Goal: Task Accomplishment & Management: Complete application form

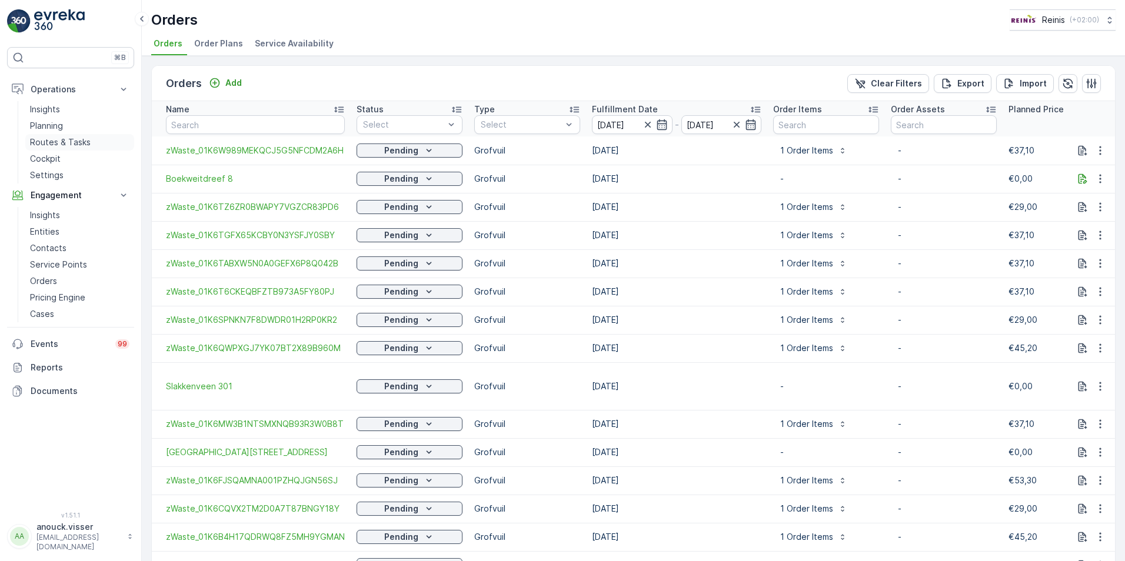
click at [57, 144] on p "Routes & Tasks" at bounding box center [60, 143] width 61 height 12
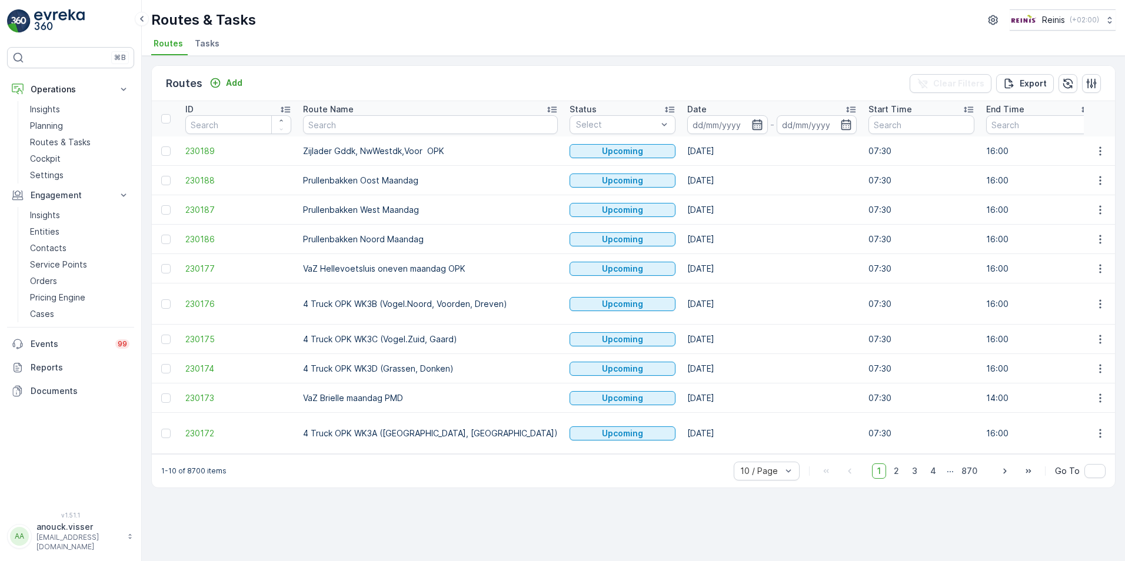
click at [752, 130] on icon "button" at bounding box center [757, 124] width 10 height 11
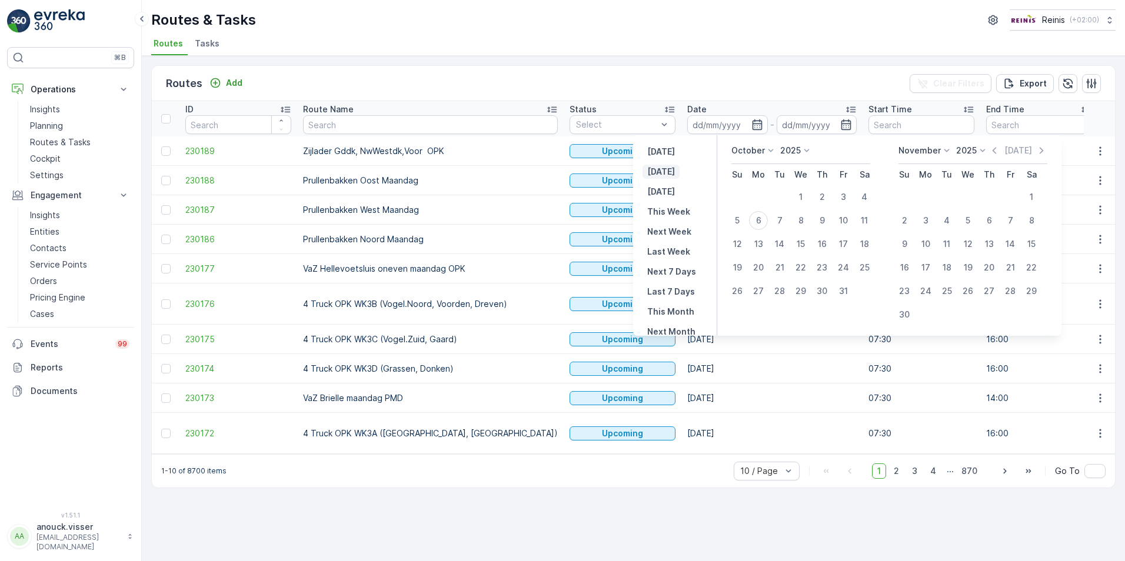
click at [660, 167] on p "[DATE]" at bounding box center [661, 172] width 28 height 12
type input "[DATE]"
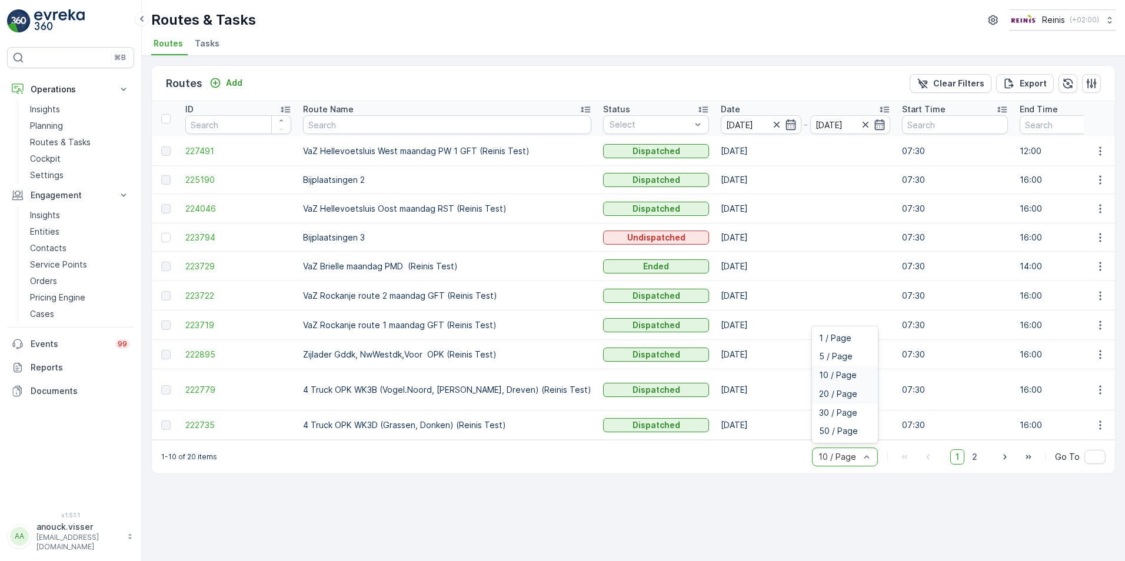
click at [849, 395] on span "20 / Page" at bounding box center [838, 394] width 38 height 9
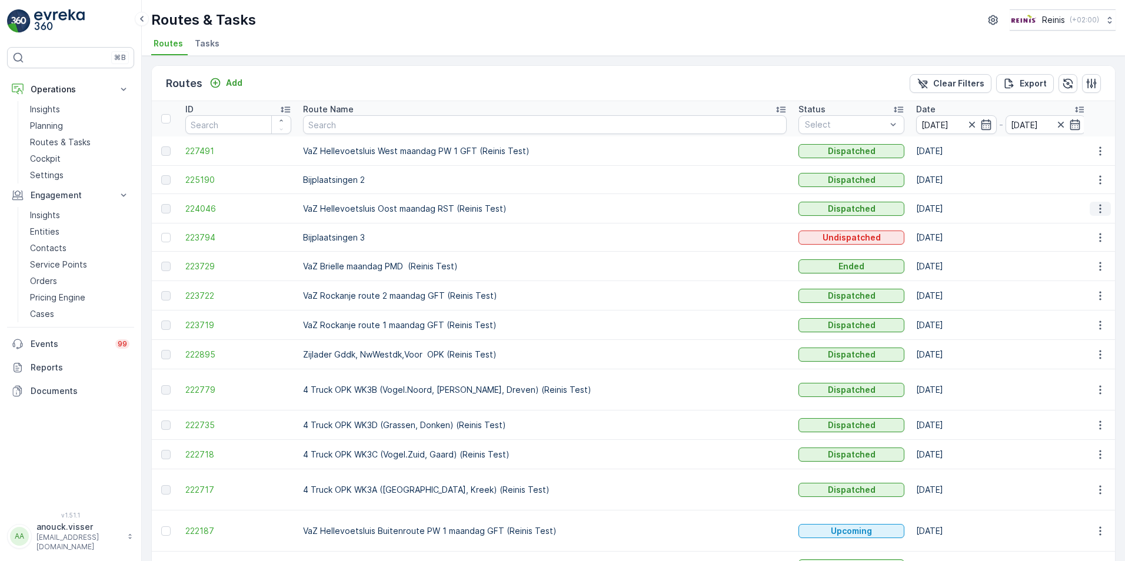
click at [1096, 209] on icon "button" at bounding box center [1101, 209] width 12 height 12
click at [1070, 230] on span "See More Details" at bounding box center [1073, 227] width 68 height 12
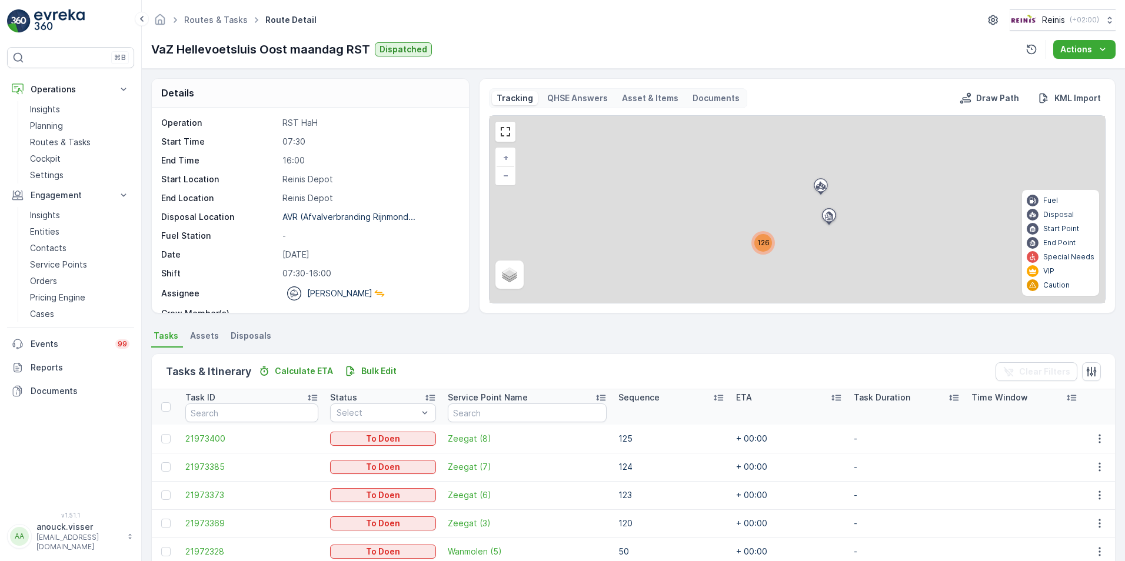
scroll to position [16, 0]
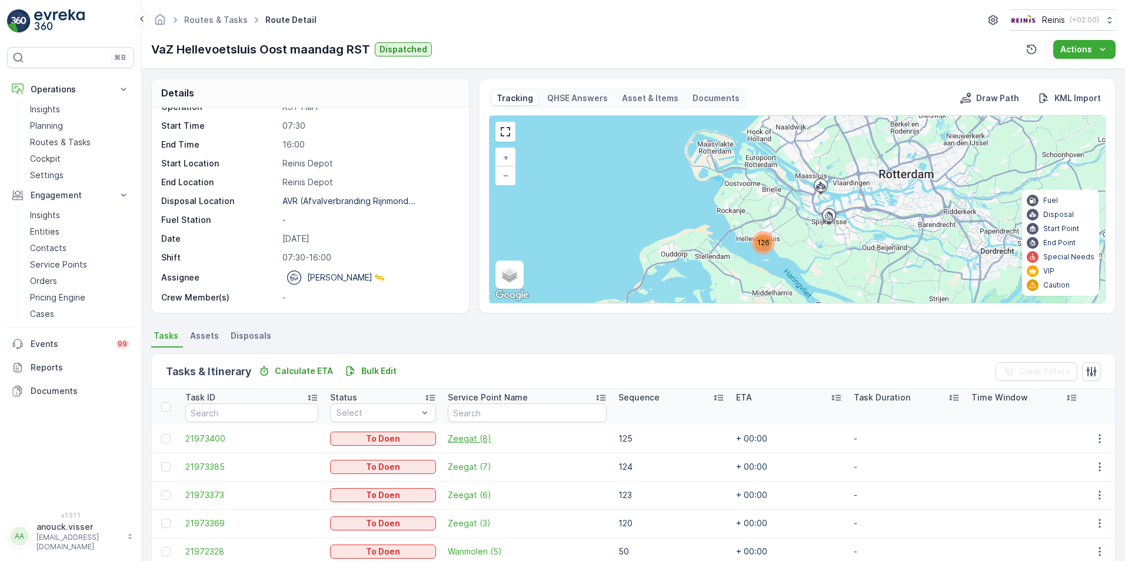
click at [454, 444] on span "Zeegat (8)" at bounding box center [527, 439] width 159 height 12
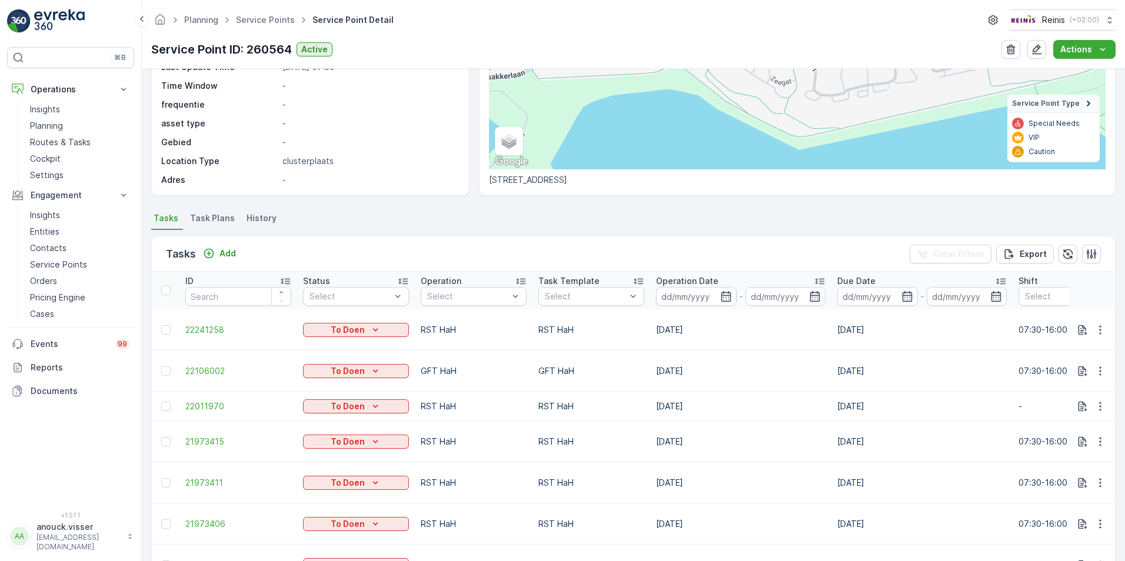
scroll to position [235, 0]
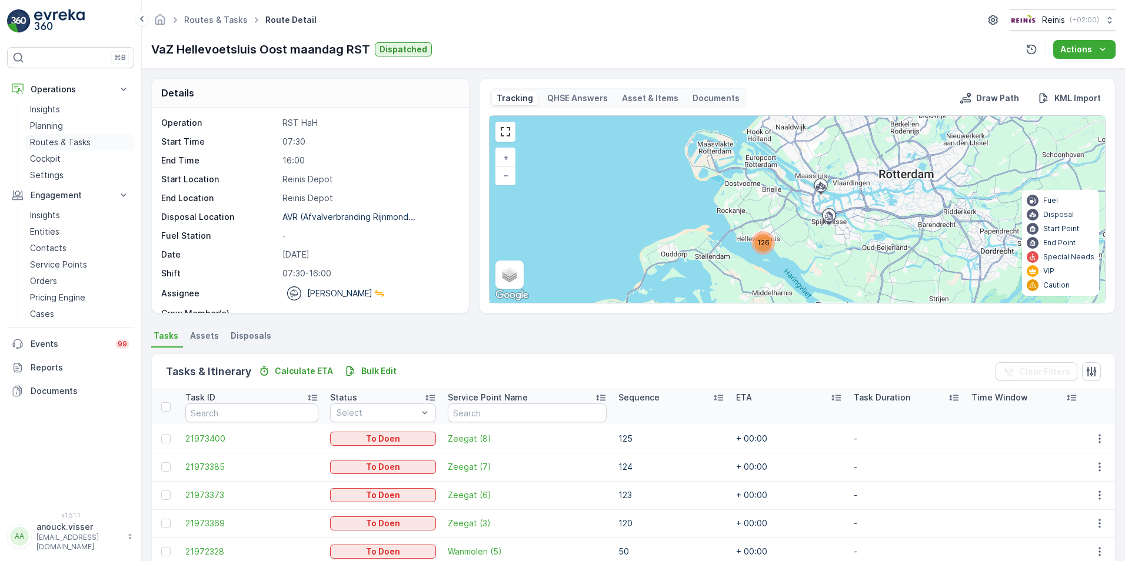
click at [69, 144] on p "Routes & Tasks" at bounding box center [60, 143] width 61 height 12
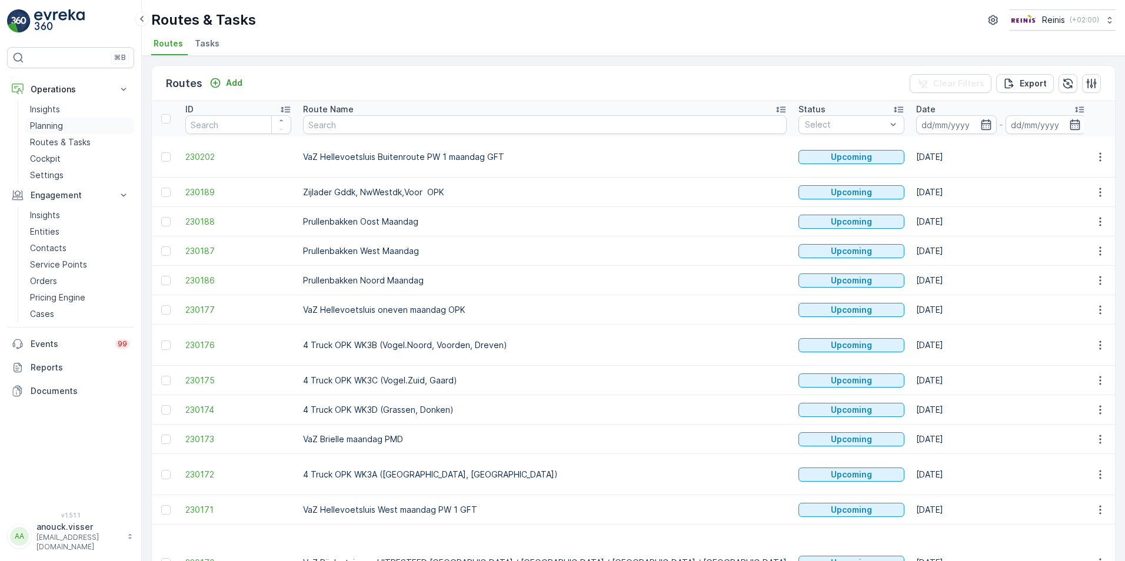
click at [58, 129] on p "Planning" at bounding box center [46, 126] width 33 height 12
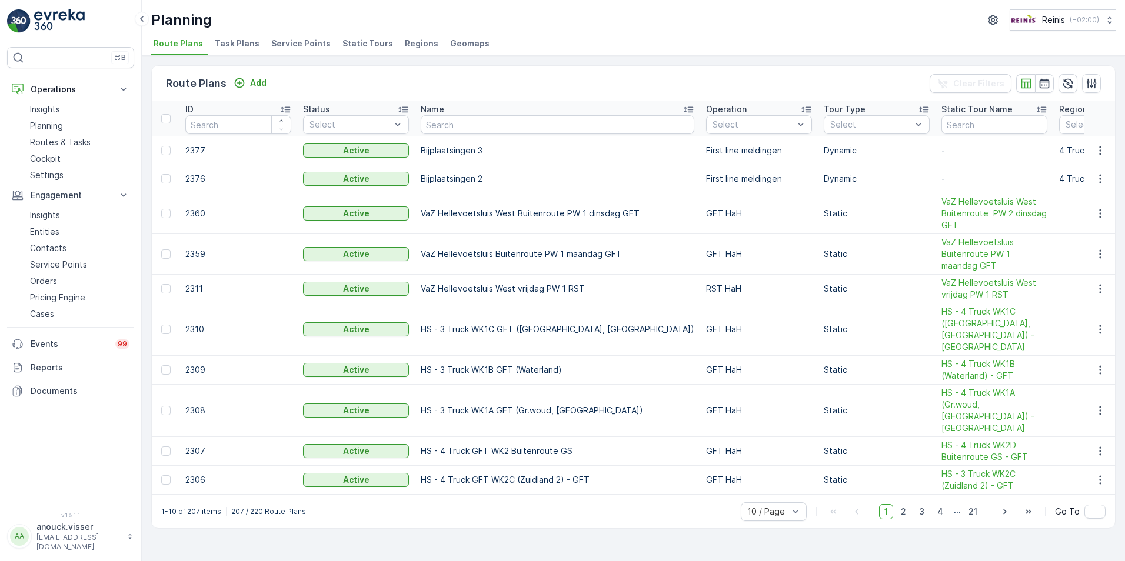
click at [307, 42] on span "Service Points" at bounding box center [300, 44] width 59 height 12
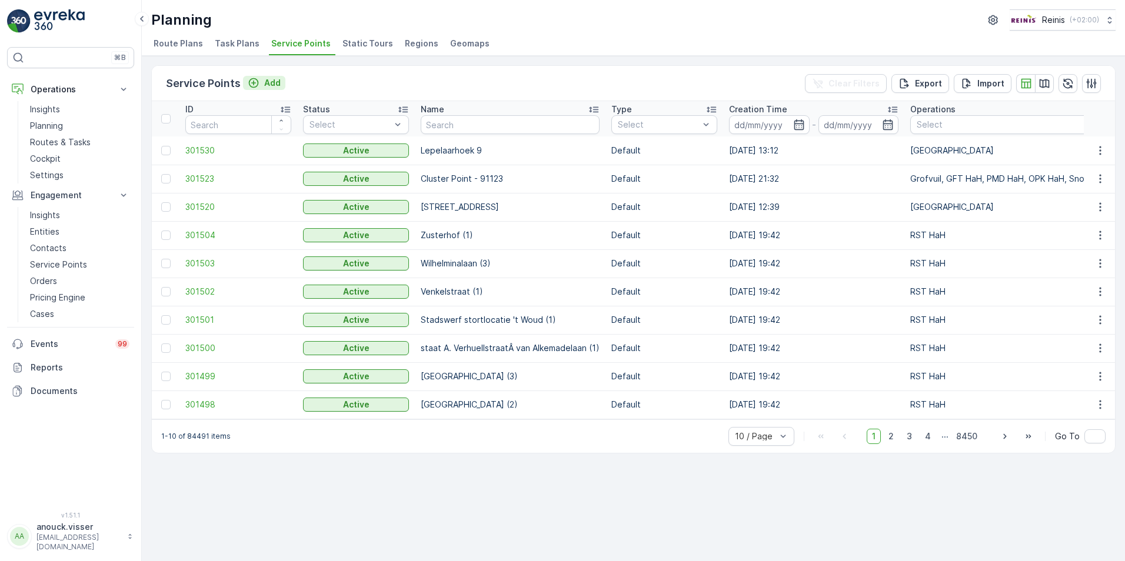
click at [261, 88] on div "Add" at bounding box center [264, 83] width 33 height 12
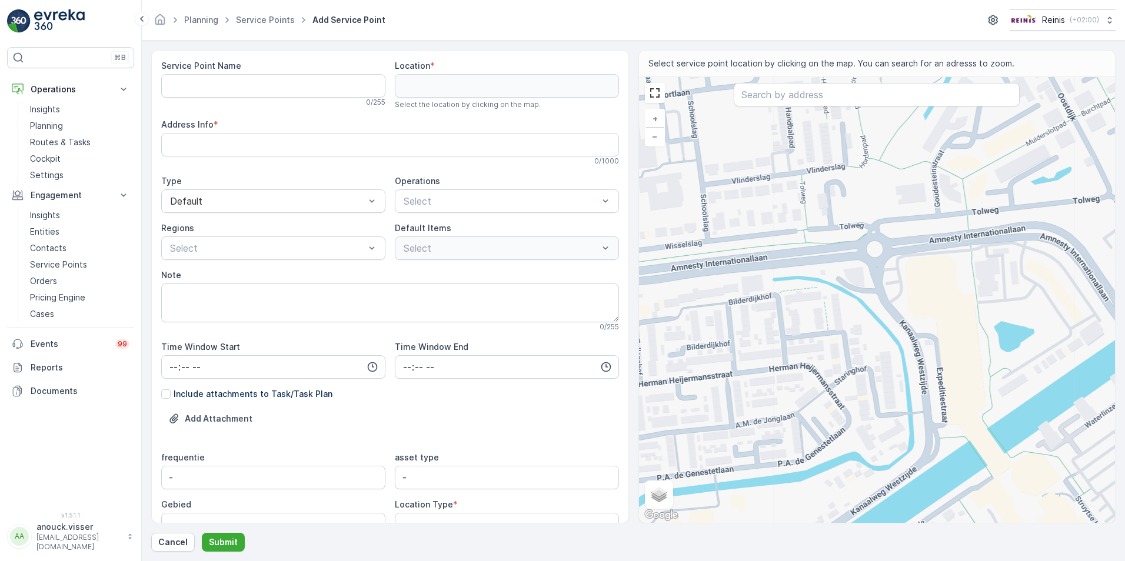
drag, startPoint x: 822, startPoint y: 356, endPoint x: 1001, endPoint y: 393, distance: 182.7
click at [1001, 393] on div "+ − Satellite Roadmap Terrain Hybrid Leaflet Keyboard shortcuts Map Data Map da…" at bounding box center [877, 300] width 477 height 446
click at [312, 81] on Name "Service Point Name" at bounding box center [273, 86] width 224 height 24
click at [905, 104] on input "text" at bounding box center [877, 95] width 286 height 24
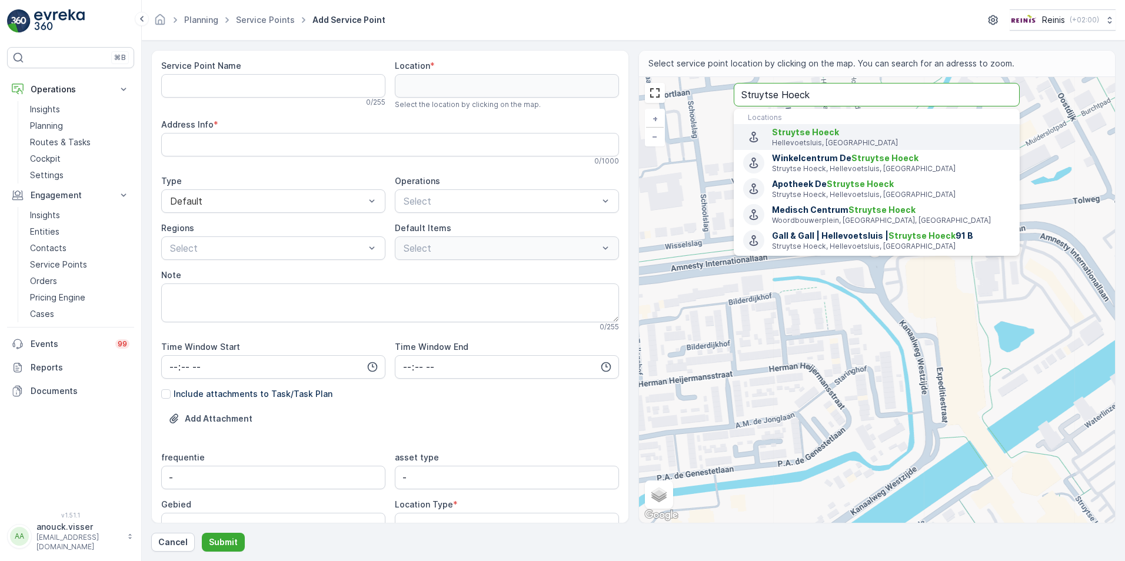
type input "Struytse Hoeck"
click at [906, 141] on p "Hellevoetsluis, [GEOGRAPHIC_DATA]" at bounding box center [891, 142] width 238 height 9
type input "51.8309963,4.1468535"
type Info "Struytse Hoeck, Hellevoetsluis, [GEOGRAPHIC_DATA]"
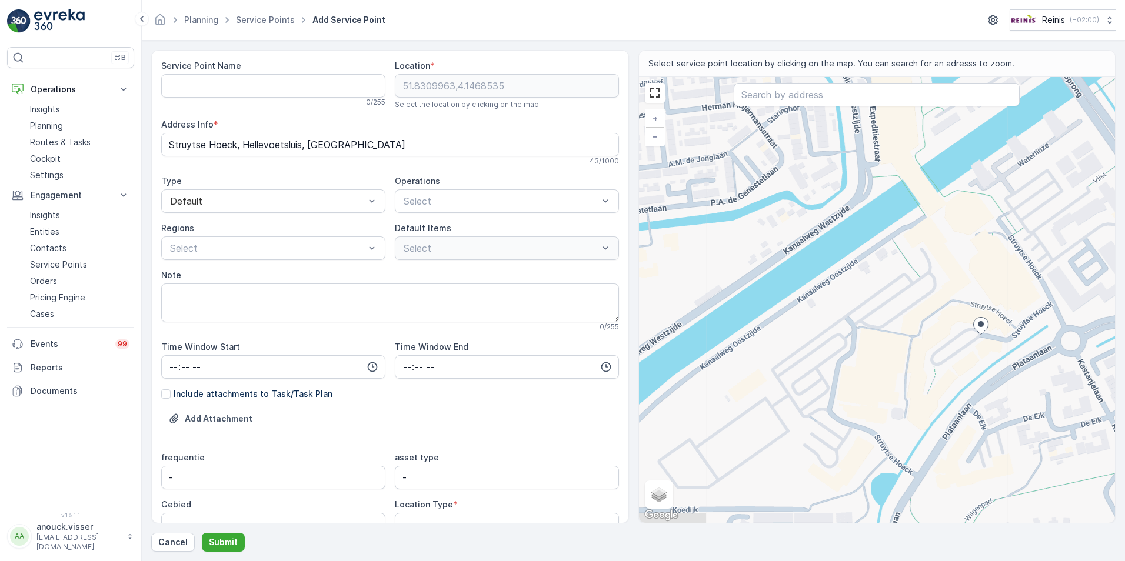
drag, startPoint x: 786, startPoint y: 374, endPoint x: 889, endPoint y: 408, distance: 109.3
click at [889, 408] on div "+ − Satellite Roadmap Terrain Hybrid Leaflet Keyboard shortcuts Map Data Map da…" at bounding box center [877, 300] width 477 height 446
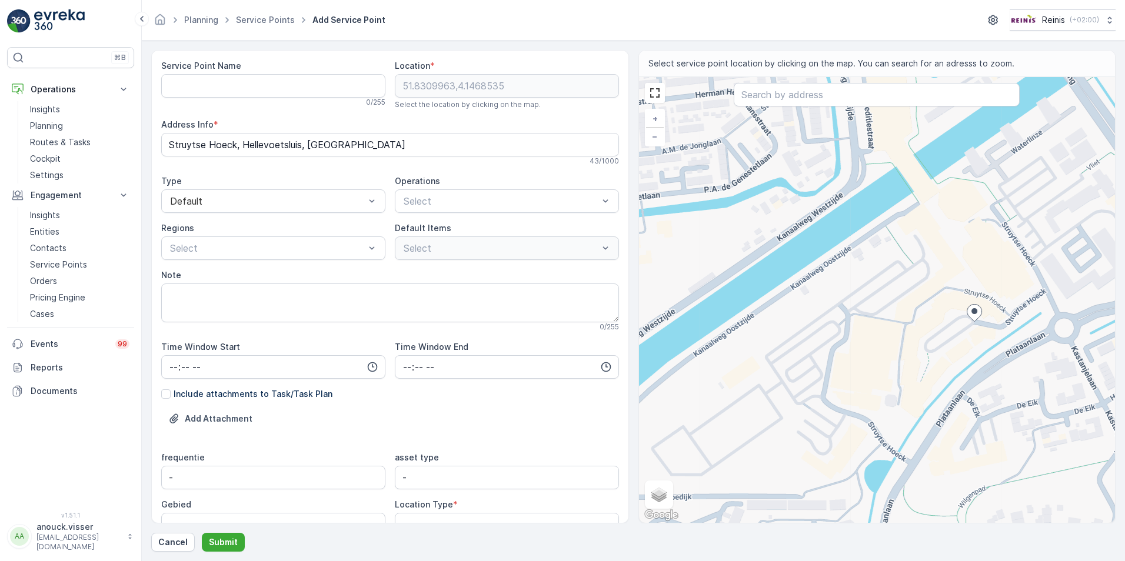
drag, startPoint x: 889, startPoint y: 408, endPoint x: 883, endPoint y: 396, distance: 14.0
click at [883, 396] on div "+ − Satellite Roadmap Terrain Hybrid Leaflet Keyboard shortcuts Map Data Map da…" at bounding box center [877, 300] width 477 height 446
click at [666, 469] on span "Satellite" at bounding box center [672, 467] width 30 height 9
click at [657, 469] on input "Satellite" at bounding box center [654, 468] width 8 height 8
radio input "true"
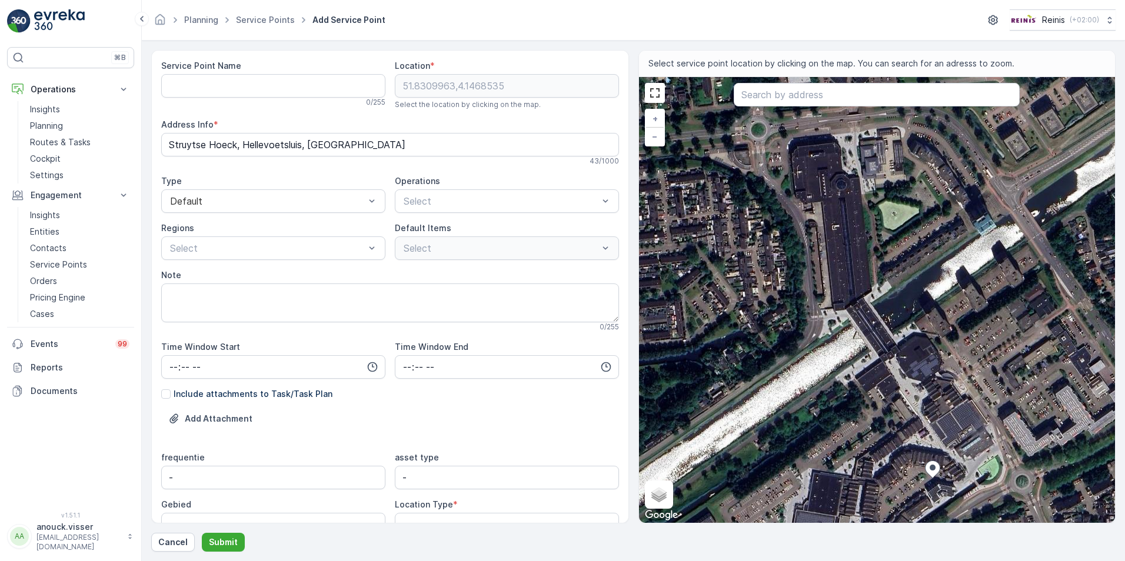
drag, startPoint x: 813, startPoint y: 364, endPoint x: 771, endPoint y: 520, distance: 161.5
click at [771, 520] on div "+ − Satellite Roadmap Terrain Hybrid Leaflet Keyboard shortcuts Map Data Imager…" at bounding box center [877, 300] width 477 height 446
click at [661, 475] on span "Roadmap" at bounding box center [674, 478] width 35 height 9
click at [657, 475] on input "Roadmap" at bounding box center [654, 478] width 8 height 8
radio input "true"
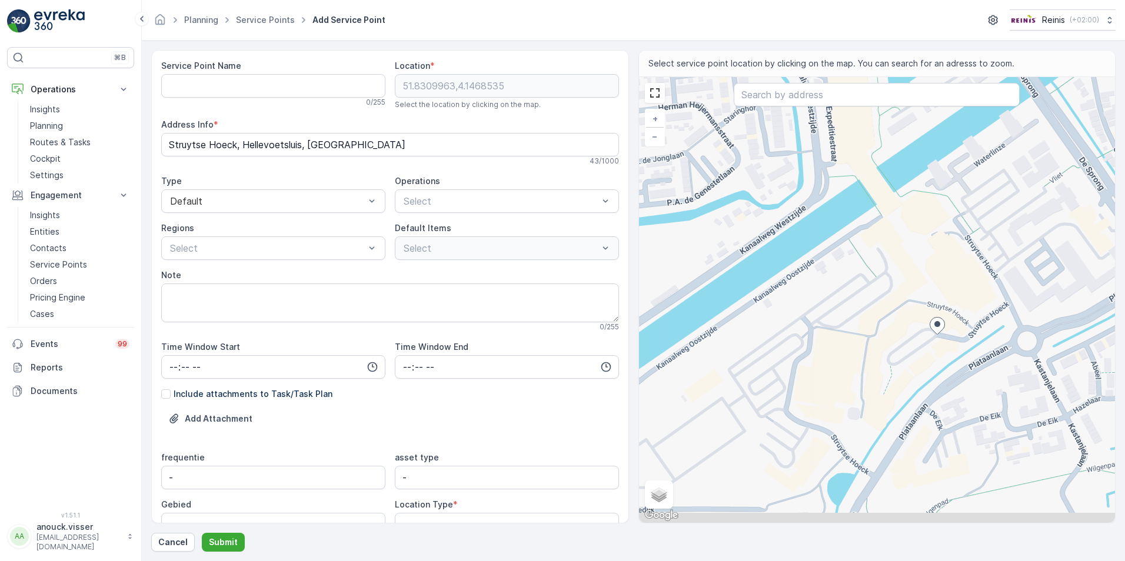
drag, startPoint x: 874, startPoint y: 347, endPoint x: 872, endPoint y: 268, distance: 78.9
click at [872, 268] on div "+ − Satellite Roadmap Terrain Hybrid Leaflet Keyboard shortcuts Map Data Map da…" at bounding box center [877, 300] width 477 height 446
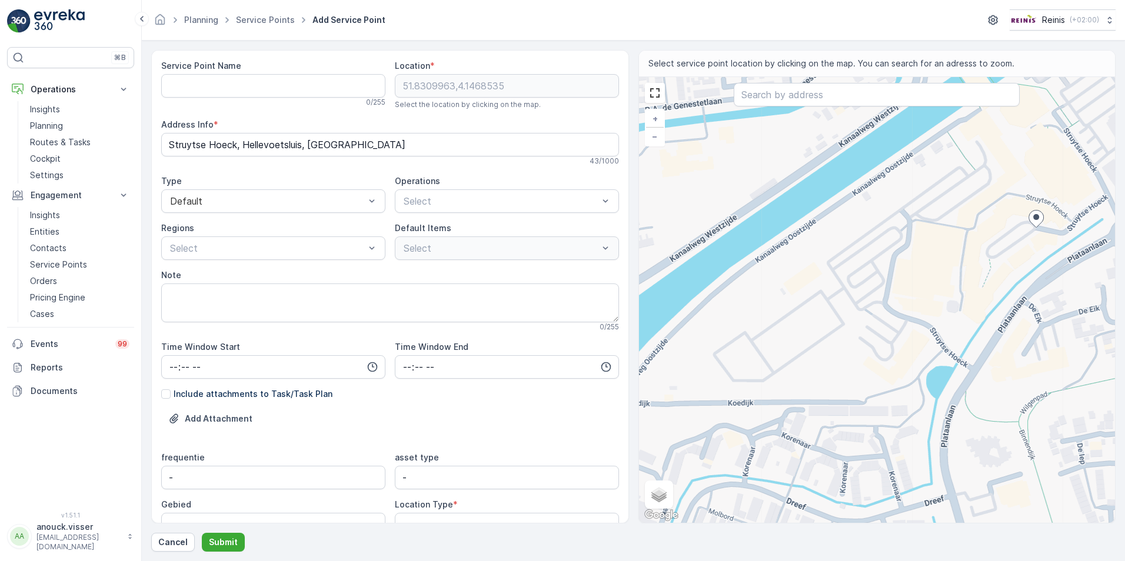
drag, startPoint x: 942, startPoint y: 350, endPoint x: 1041, endPoint y: 244, distance: 145.3
click at [1041, 244] on div "+ − Satellite Roadmap Terrain Hybrid Leaflet Keyboard shortcuts Map Data Map da…" at bounding box center [877, 300] width 477 height 446
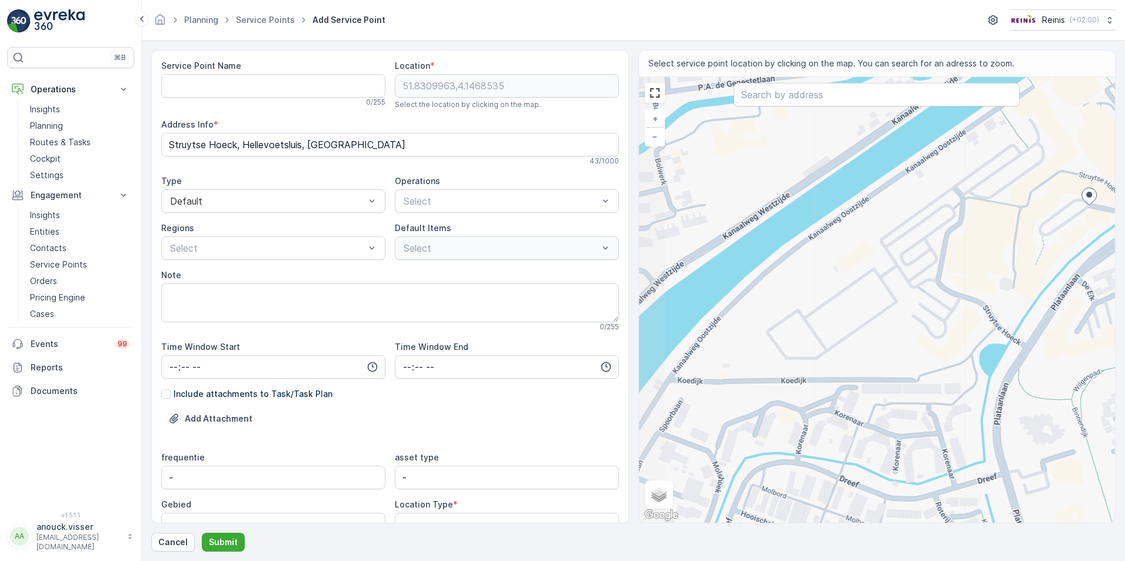
drag, startPoint x: 797, startPoint y: 428, endPoint x: 850, endPoint y: 406, distance: 57.5
click at [850, 406] on div "+ − Satellite Roadmap Terrain Hybrid Leaflet Keyboard shortcuts Map Data Map da…" at bounding box center [877, 300] width 477 height 446
click at [796, 382] on div "+ − Satellite Roadmap Terrain Hybrid Leaflet Keyboard shortcuts Map Data Map da…" at bounding box center [877, 300] width 477 height 446
type input "51.82900825527175,4.141517860643439"
type Info "[STREET_ADDRESS]"
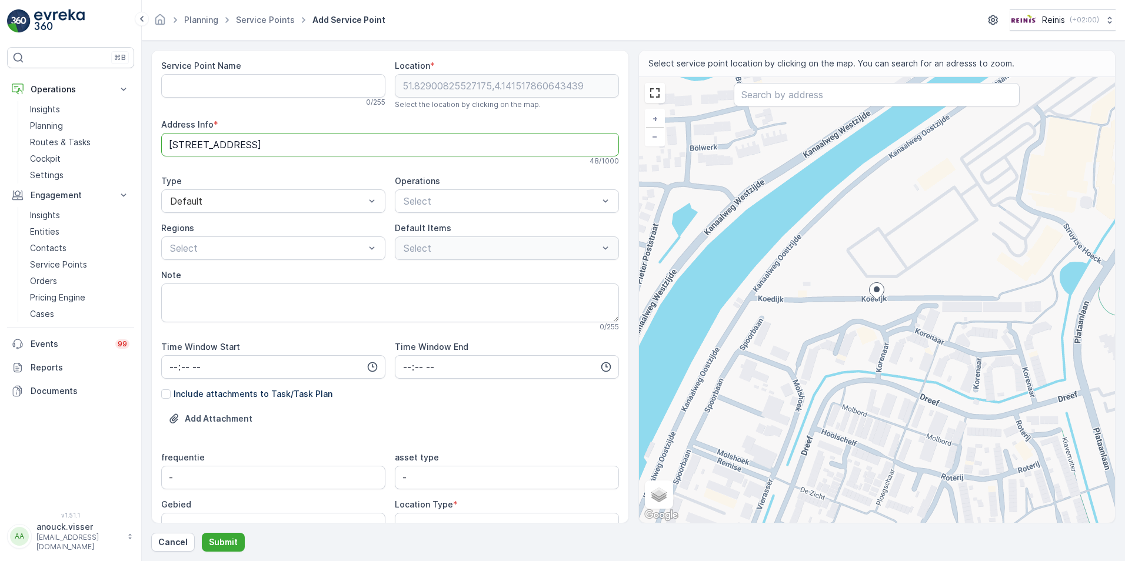
drag, startPoint x: 224, startPoint y: 141, endPoint x: 168, endPoint y: 147, distance: 56.2
click at [168, 147] on Info "[STREET_ADDRESS]" at bounding box center [390, 145] width 458 height 24
click at [231, 87] on Name "Service Point Name" at bounding box center [273, 86] width 224 height 24
paste Name "Korenaar 36"
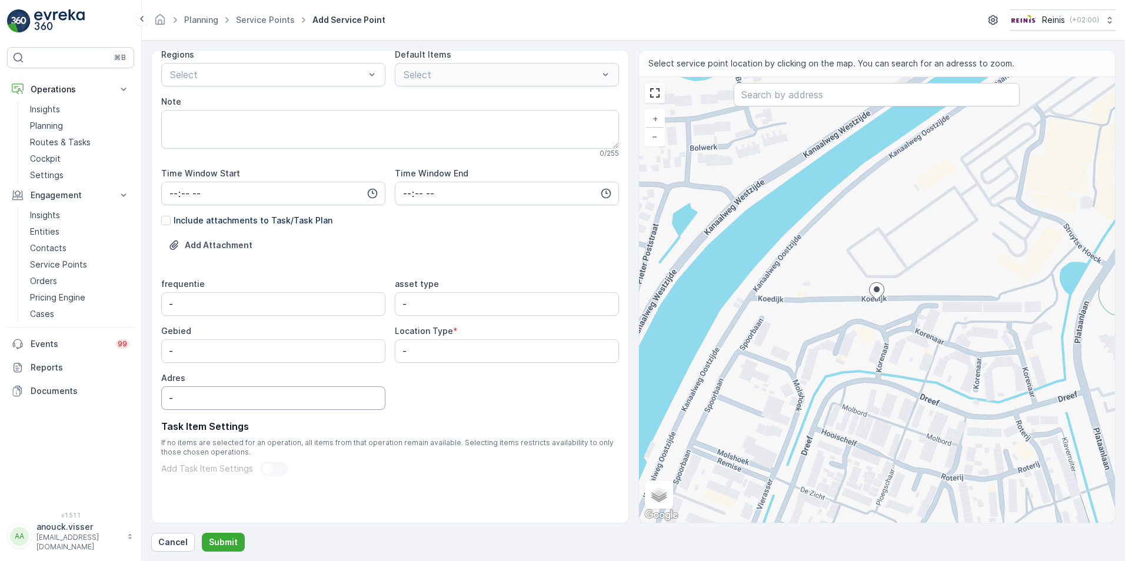
type Name "Korenaar 36"
drag, startPoint x: 192, startPoint y: 394, endPoint x: 135, endPoint y: 386, distance: 57.1
click at [135, 386] on div "⌘B Operations Insights Planning Routes & Tasks Cockpit Settings Engagement Insi…" at bounding box center [562, 280] width 1125 height 561
paste input "Korenaar 36"
type input "Korenaar 36"
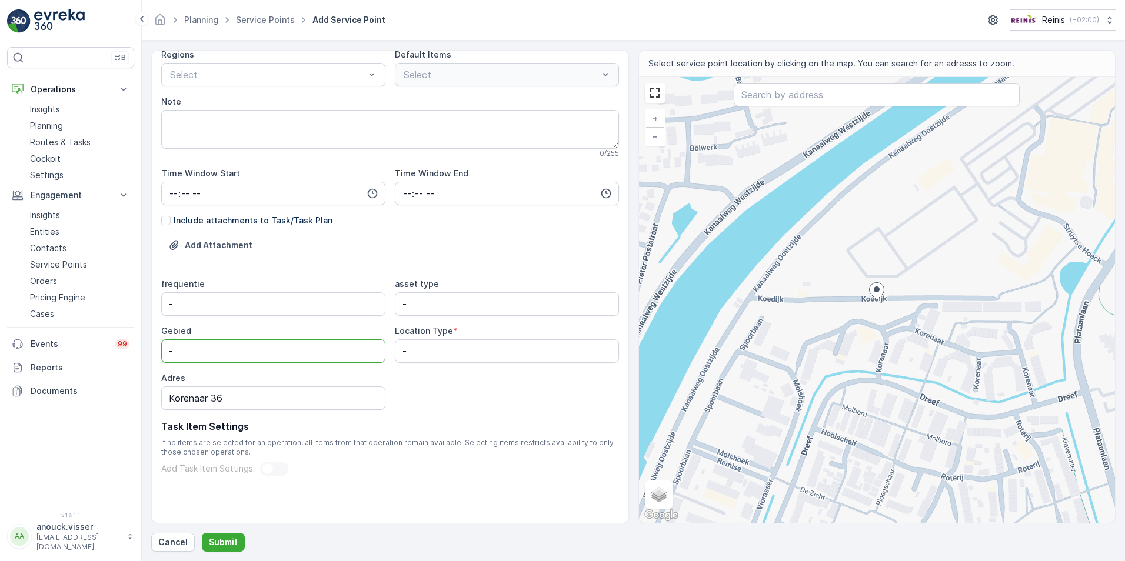
drag, startPoint x: 170, startPoint y: 354, endPoint x: 142, endPoint y: 353, distance: 28.3
click at [142, 353] on form "Service Point Name [PERSON_NAME] 36 This name is available 11 / 255 Location * …" at bounding box center [633, 301] width 983 height 521
type input "Hellevoetsluis"
drag, startPoint x: 188, startPoint y: 305, endPoint x: 123, endPoint y: 305, distance: 65.3
click at [124, 305] on div "⌘B Operations Insights Planning Routes & Tasks Cockpit Settings Engagement Insi…" at bounding box center [562, 280] width 1125 height 561
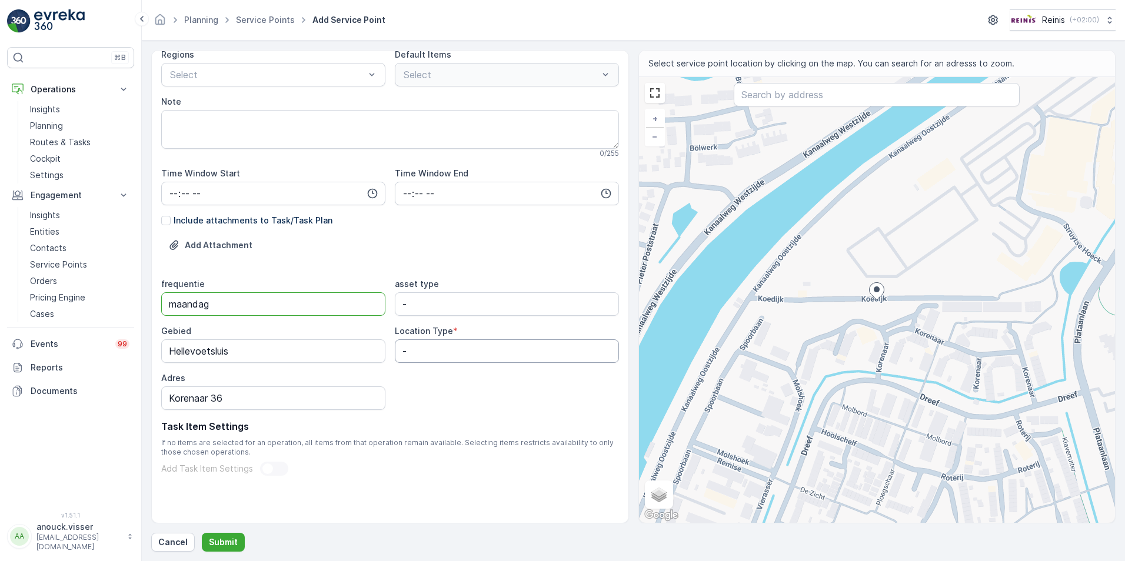
type input "maandag"
drag, startPoint x: 424, startPoint y: 351, endPoint x: 389, endPoint y: 340, distance: 36.5
click at [389, 340] on div "frequentie maandag asset type - Gebied Hellevoetsluis Location Type * - Adres K…" at bounding box center [390, 344] width 458 height 132
type Type "clusterplaats"
click at [482, 307] on type "-" at bounding box center [507, 305] width 224 height 24
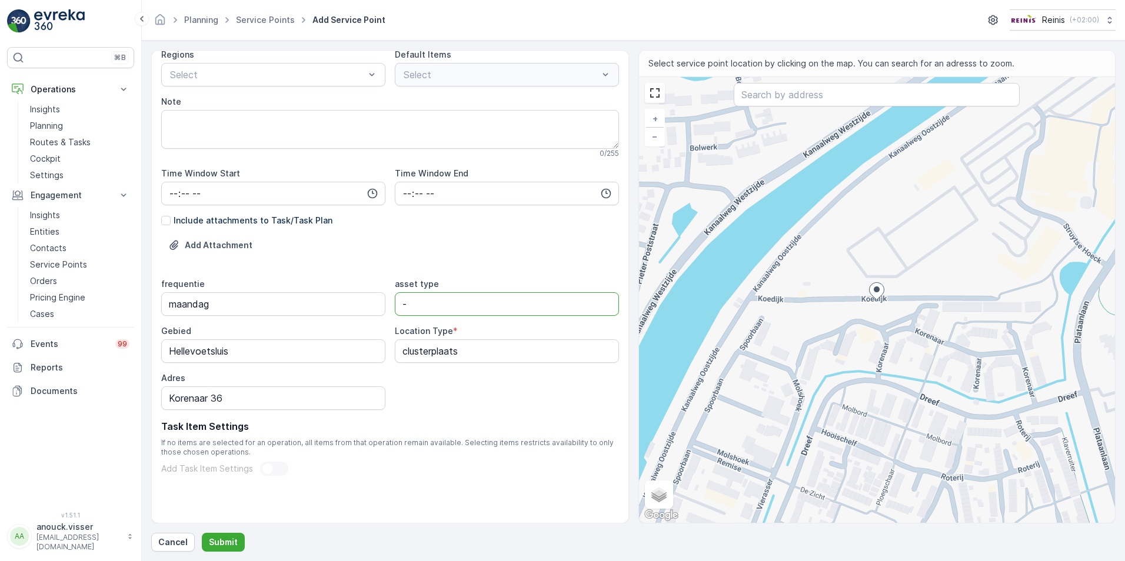
click at [284, 257] on div "Add Attachment" at bounding box center [390, 252] width 458 height 33
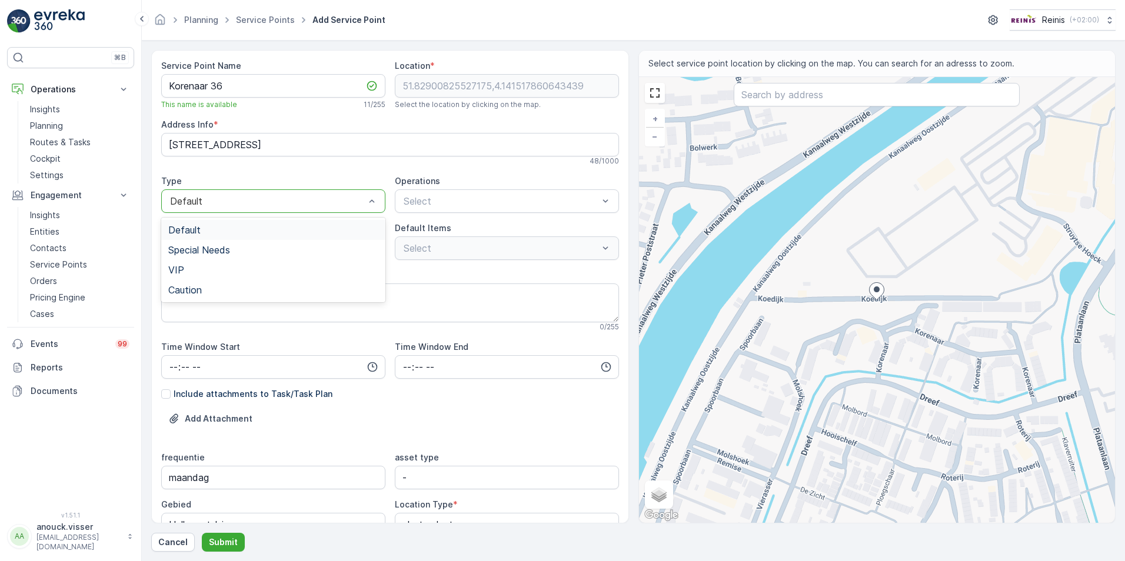
click at [291, 200] on div at bounding box center [267, 201] width 197 height 11
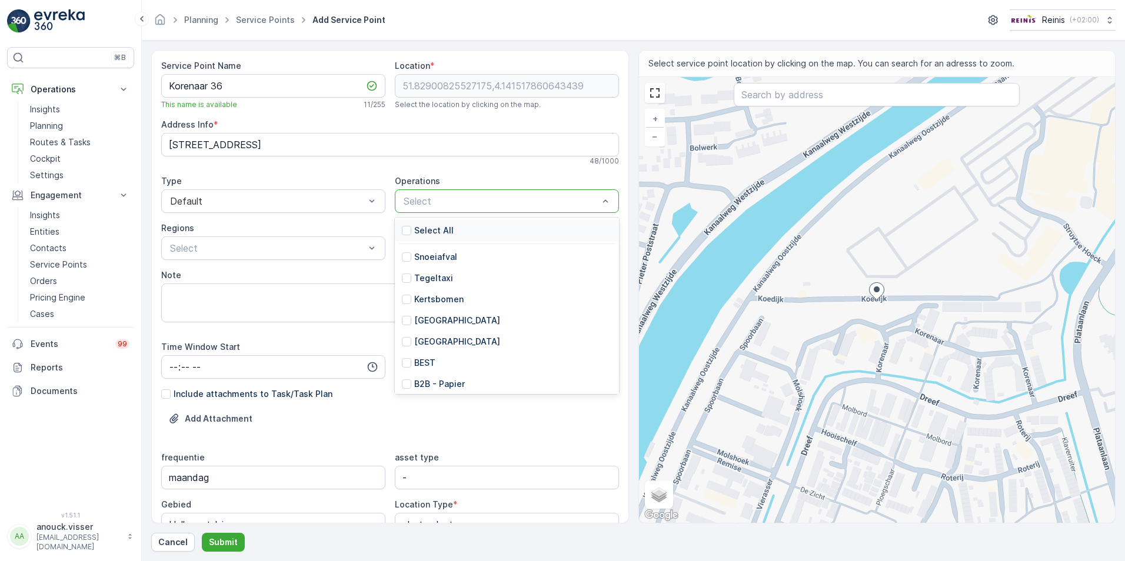
click at [501, 194] on div "Select" at bounding box center [507, 202] width 224 height 24
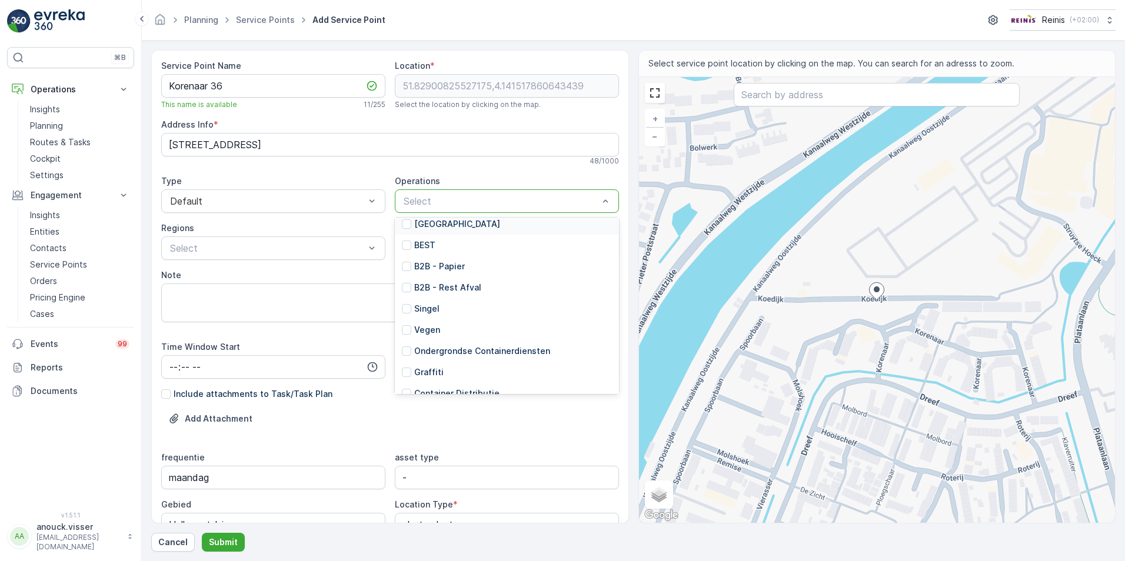
click at [480, 195] on p "Select" at bounding box center [501, 201] width 195 height 14
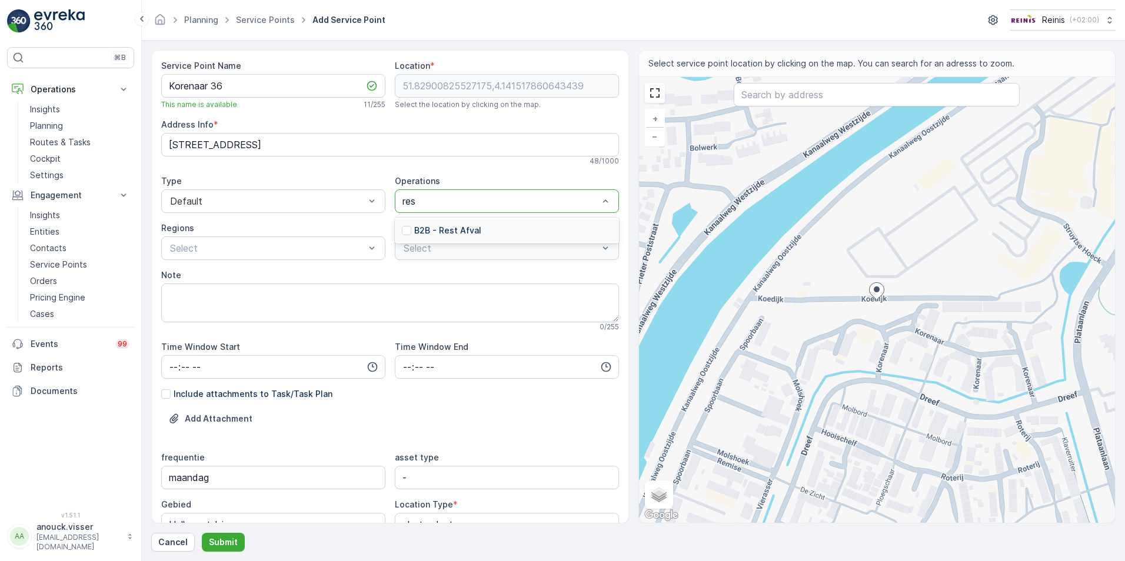
type input "rest"
click at [476, 231] on p "B2B - Rest Afval" at bounding box center [447, 231] width 67 height 12
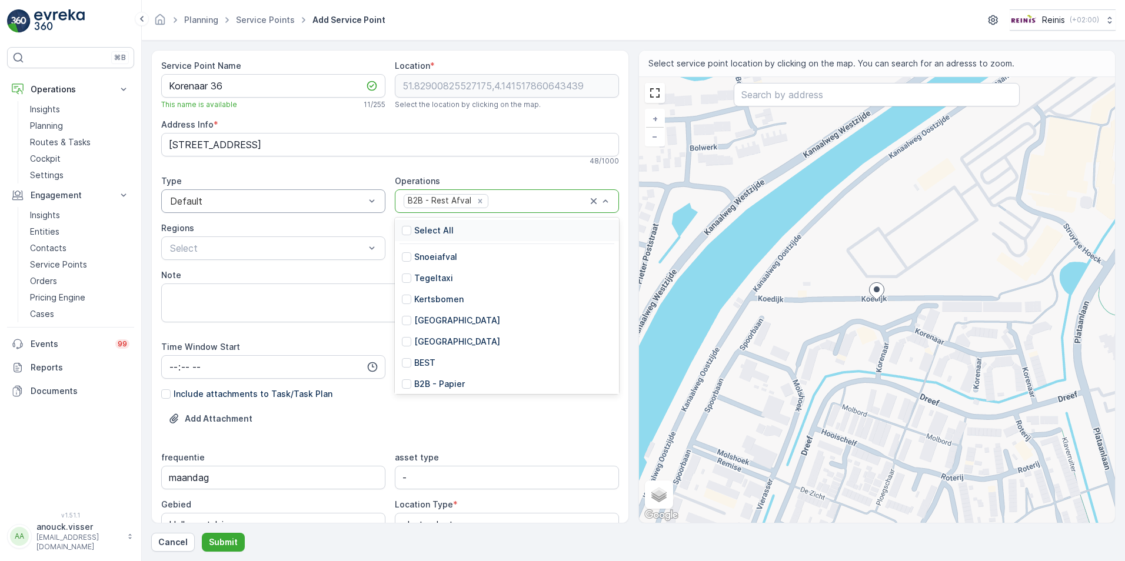
drag, startPoint x: 493, startPoint y: 198, endPoint x: 351, endPoint y: 209, distance: 141.6
click at [351, 209] on div "Service Point Name [PERSON_NAME] 36 This name is available 11 / 255 Location * …" at bounding box center [390, 378] width 458 height 637
click at [478, 201] on icon "Remove B2B - Rest Afval" at bounding box center [480, 201] width 4 height 4
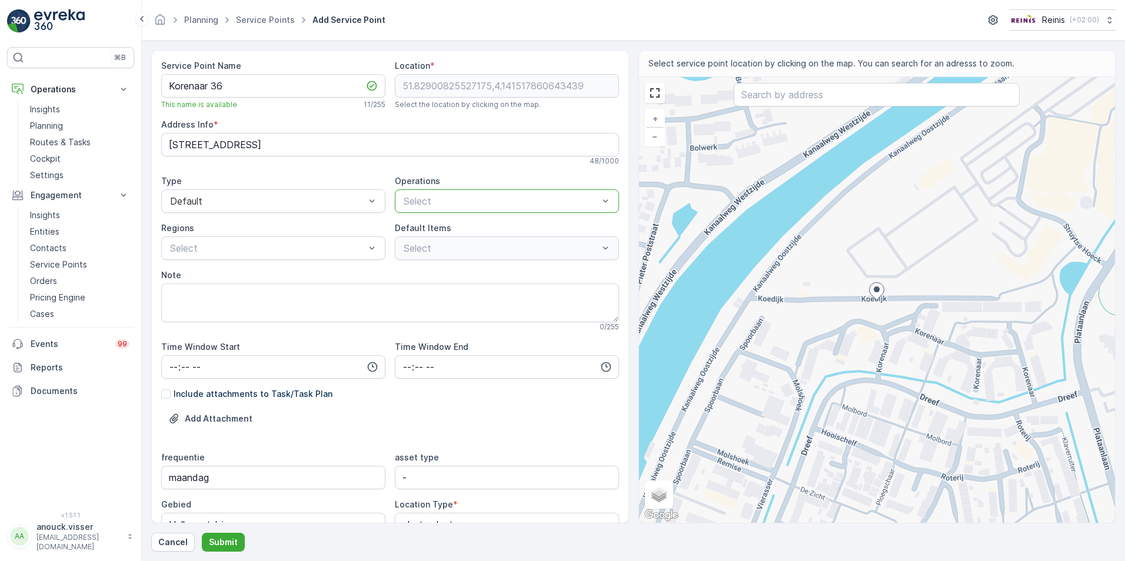
click at [497, 206] on div at bounding box center [501, 201] width 197 height 11
click at [497, 205] on div at bounding box center [501, 201] width 197 height 11
type input "hah"
click at [427, 247] on p "RST HaH" at bounding box center [431, 252] width 35 height 12
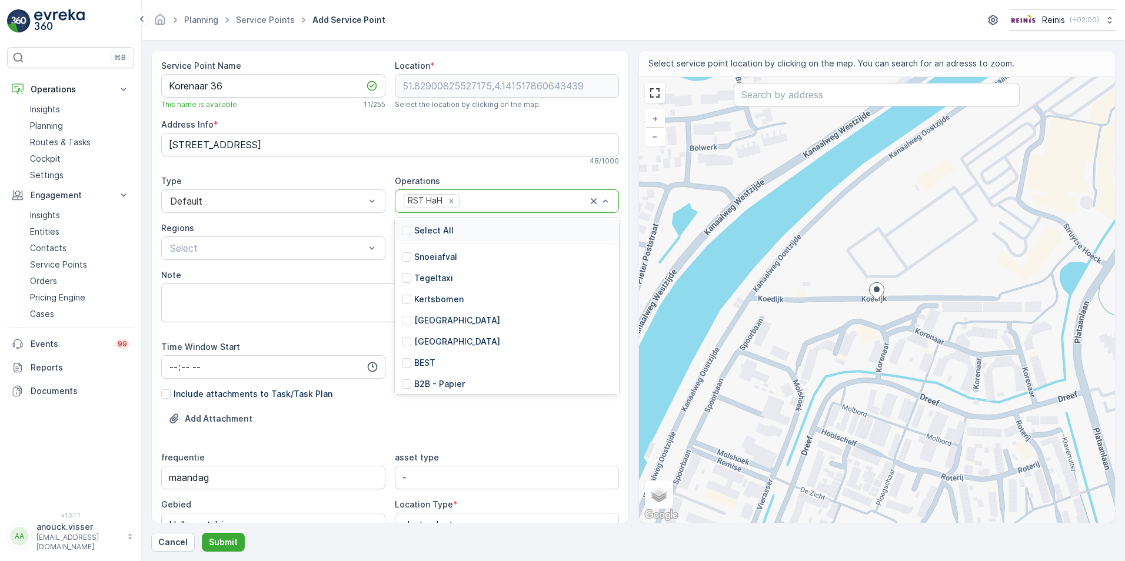
click at [467, 207] on div "RST HaH" at bounding box center [495, 201] width 185 height 16
type input "hah"
click at [480, 226] on div "GFT HaH" at bounding box center [507, 230] width 224 height 21
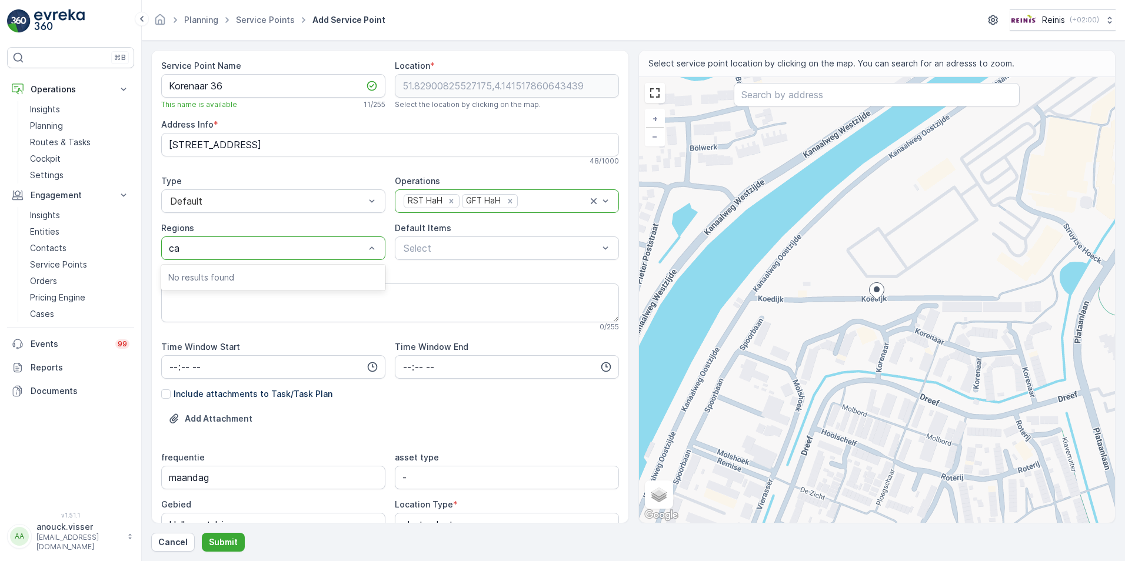
type input "c"
click at [268, 240] on div "Select" at bounding box center [273, 249] width 224 height 24
click at [366, 254] on div at bounding box center [372, 248] width 12 height 22
type input "vaz hellevoetsluis oost pw"
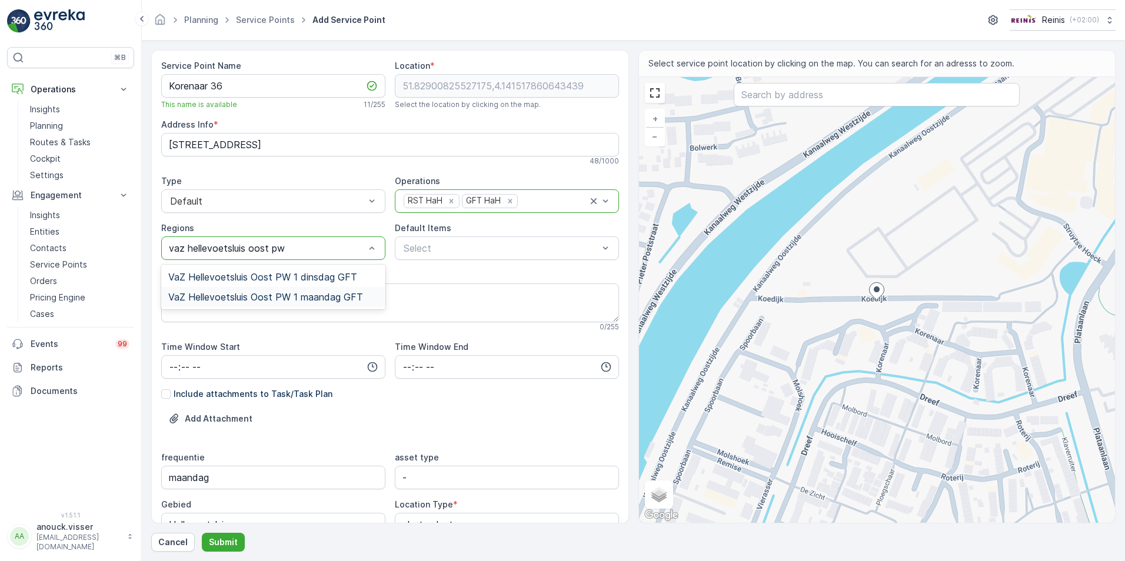
click at [331, 299] on span "VaZ Hellevoetsluis Oost PW 1 maandag GFT" at bounding box center [265, 297] width 195 height 11
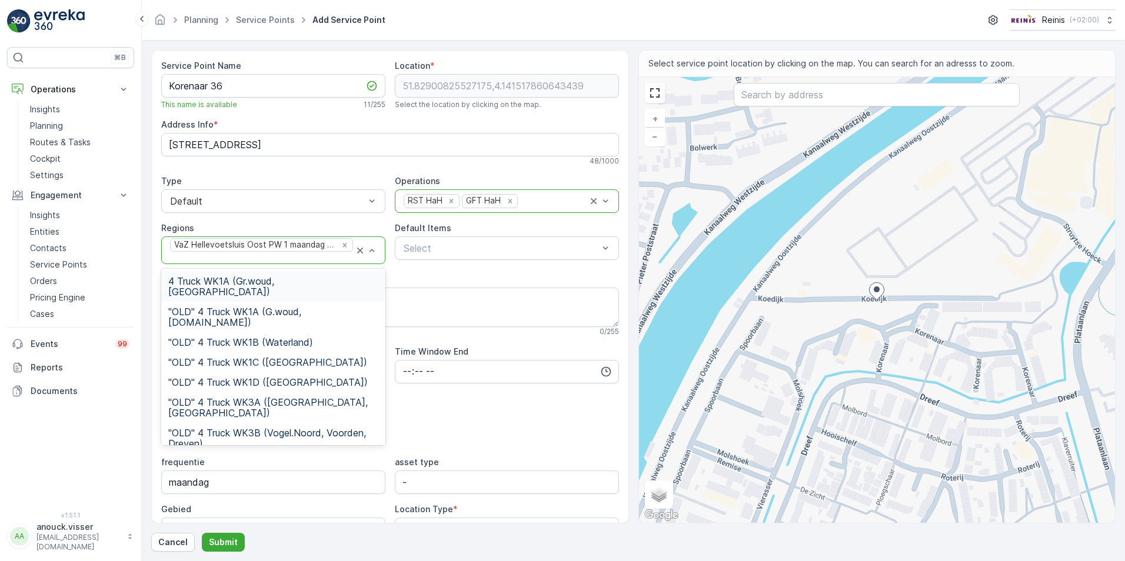
click at [320, 255] on div at bounding box center [261, 258] width 185 height 11
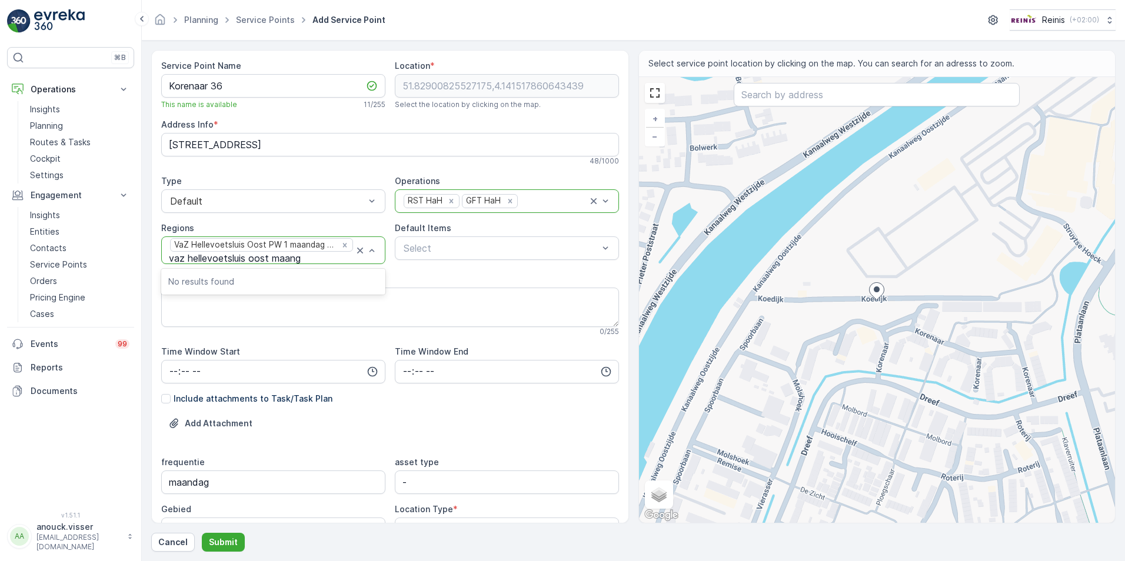
type input "vaz hellevoetsluis oost maan"
click at [308, 283] on span "VaZ Hellevoetsluis Oost maandag RST" at bounding box center [252, 281] width 169 height 11
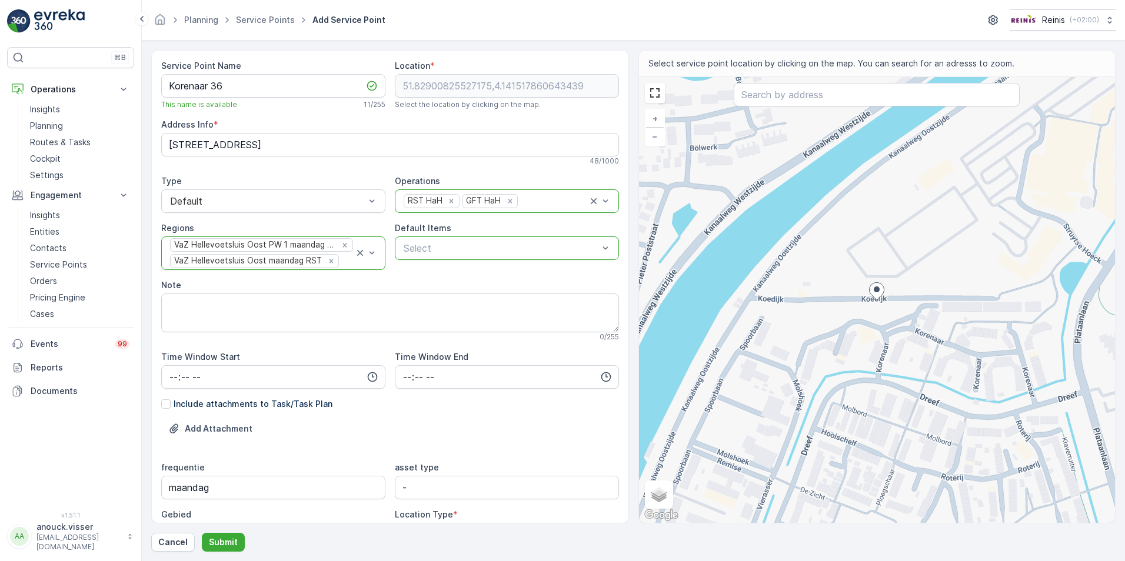
click at [473, 254] on p "Select" at bounding box center [501, 248] width 195 height 14
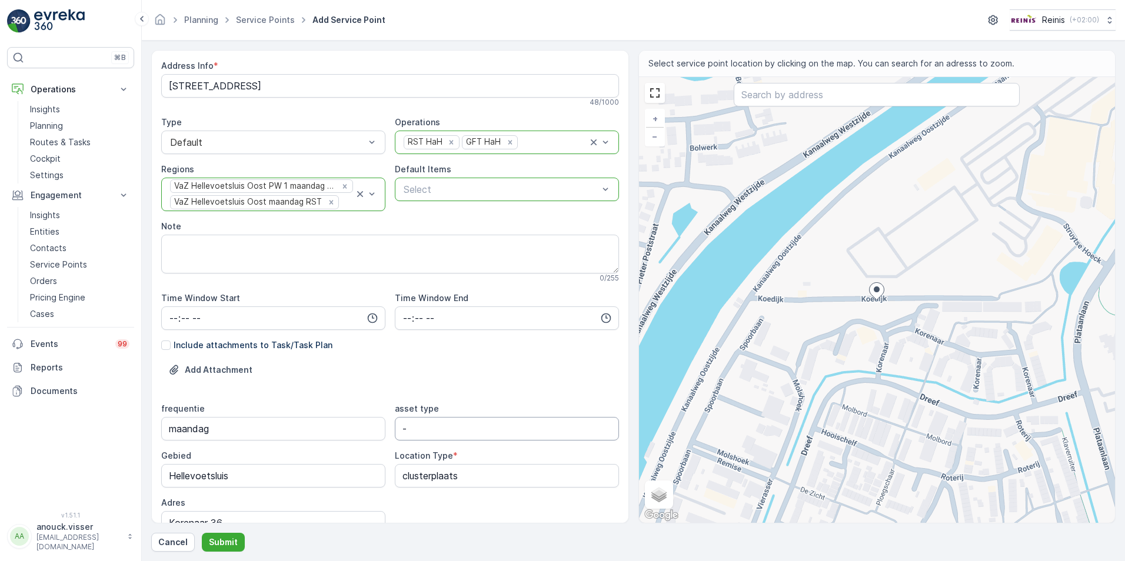
scroll to position [0, 0]
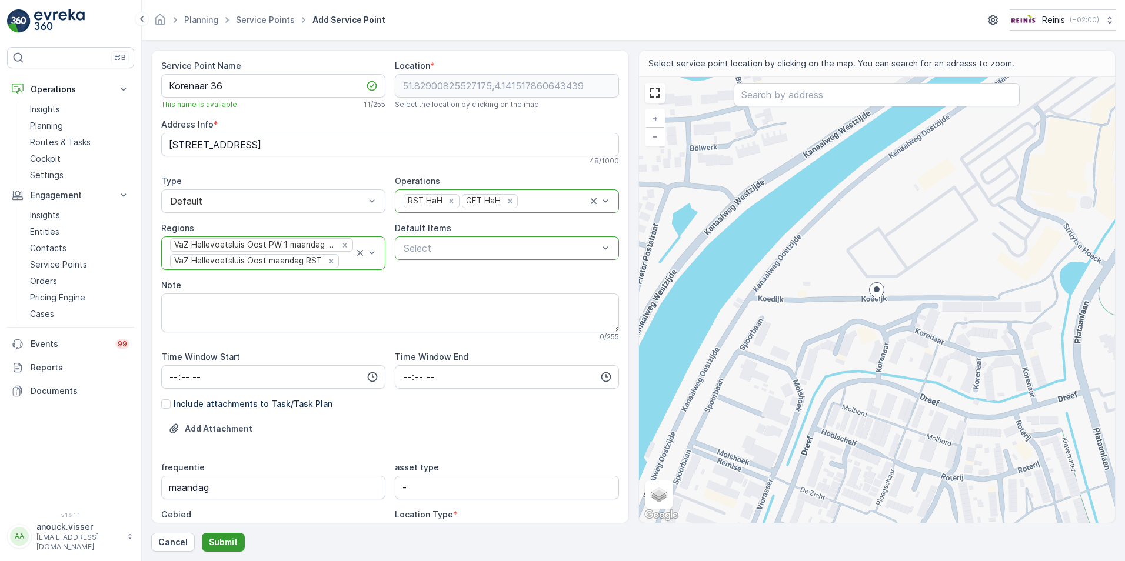
click at [225, 544] on p "Submit" at bounding box center [223, 543] width 29 height 12
